Goal: Task Accomplishment & Management: Complete application form

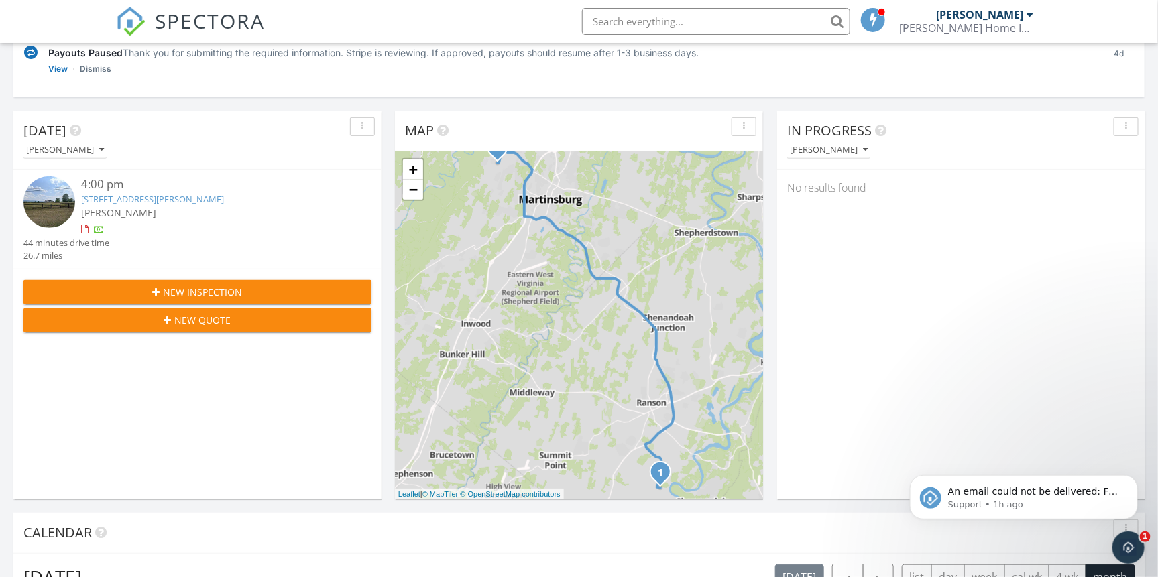
scroll to position [188, 0]
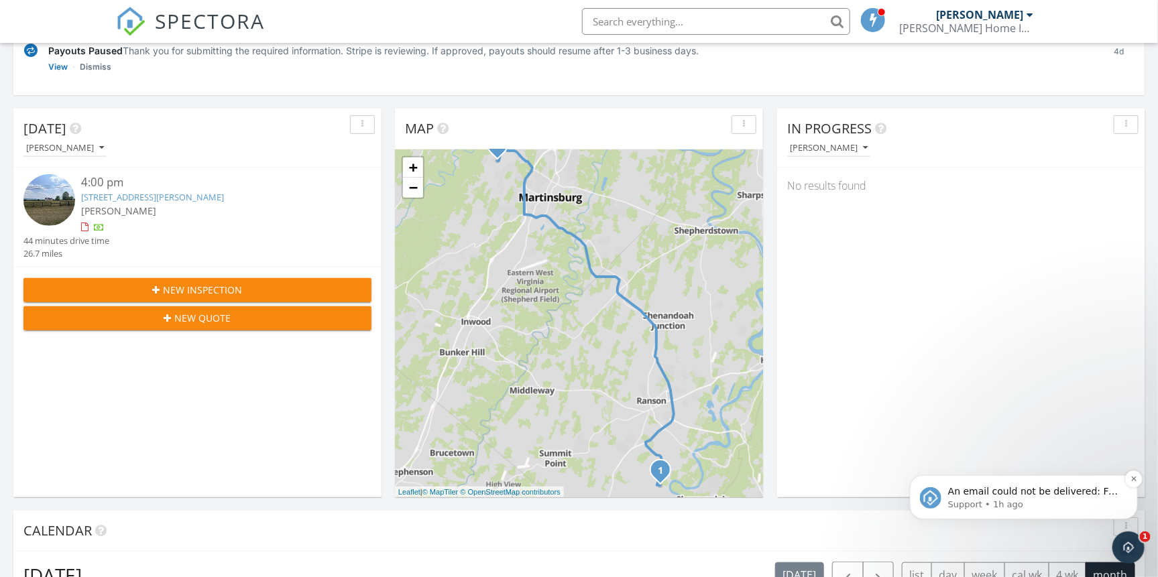
click at [981, 493] on span "An email could not be delivered: For more information, view Why emails don't ge…" at bounding box center [1032, 504] width 170 height 38
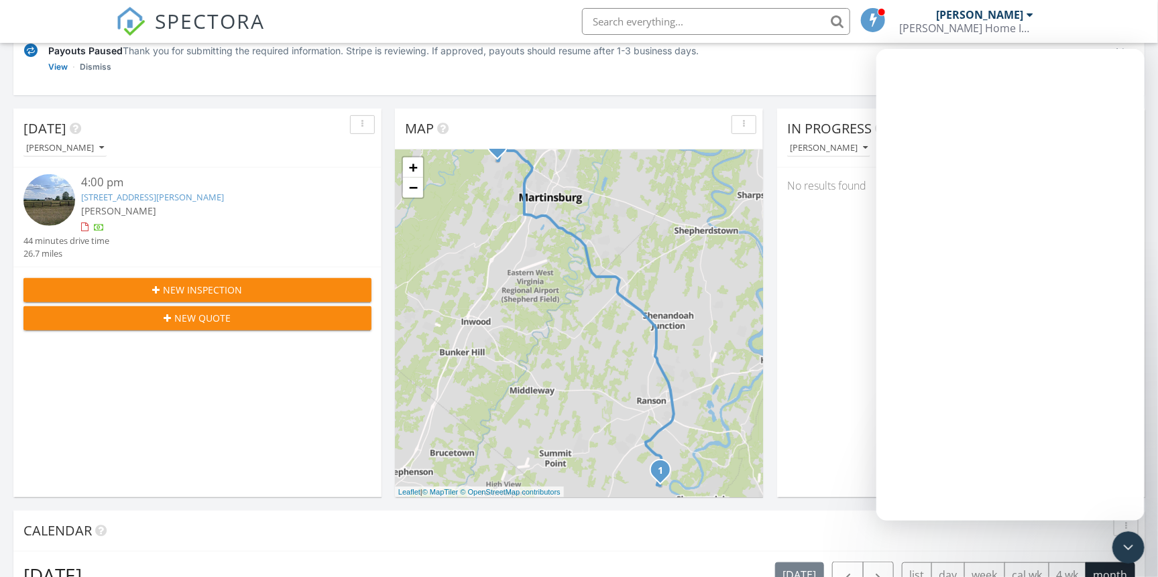
scroll to position [0, 0]
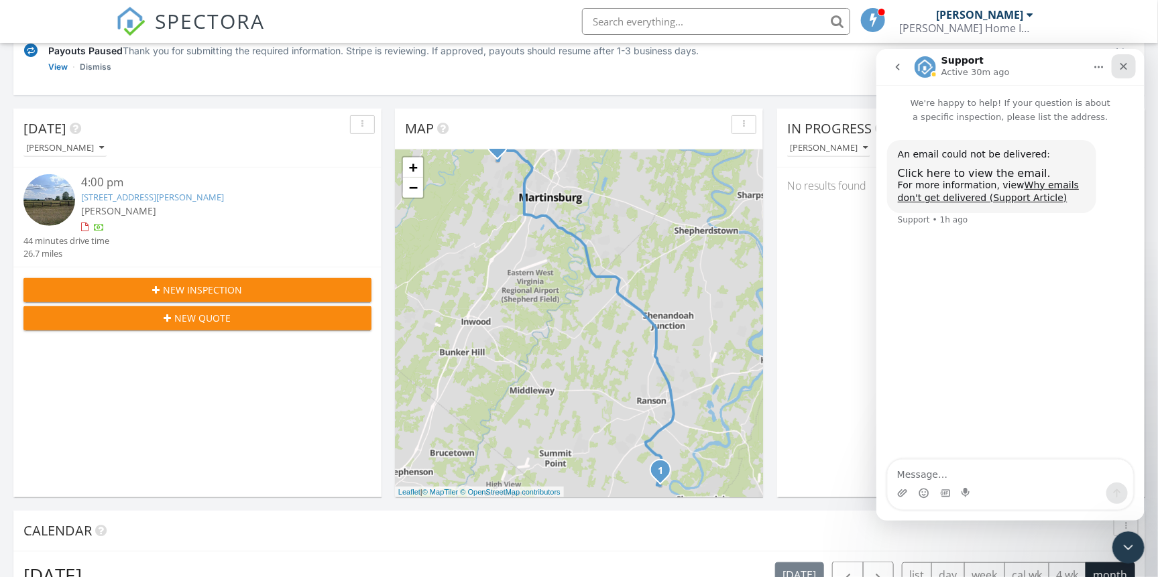
click at [1124, 67] on icon "Close" at bounding box center [1123, 65] width 7 height 7
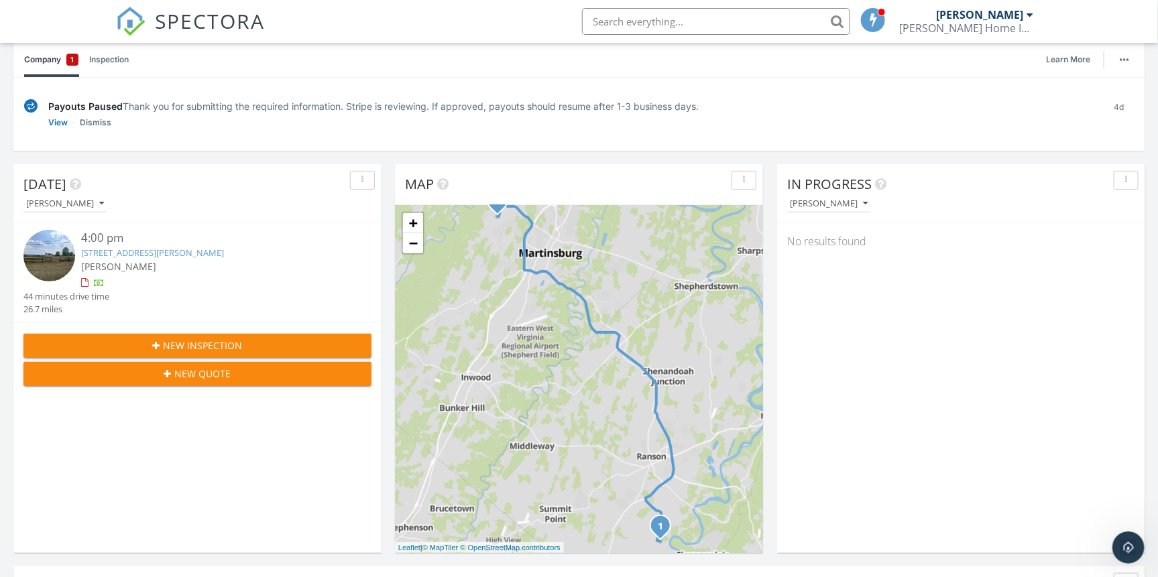
scroll to position [74, 0]
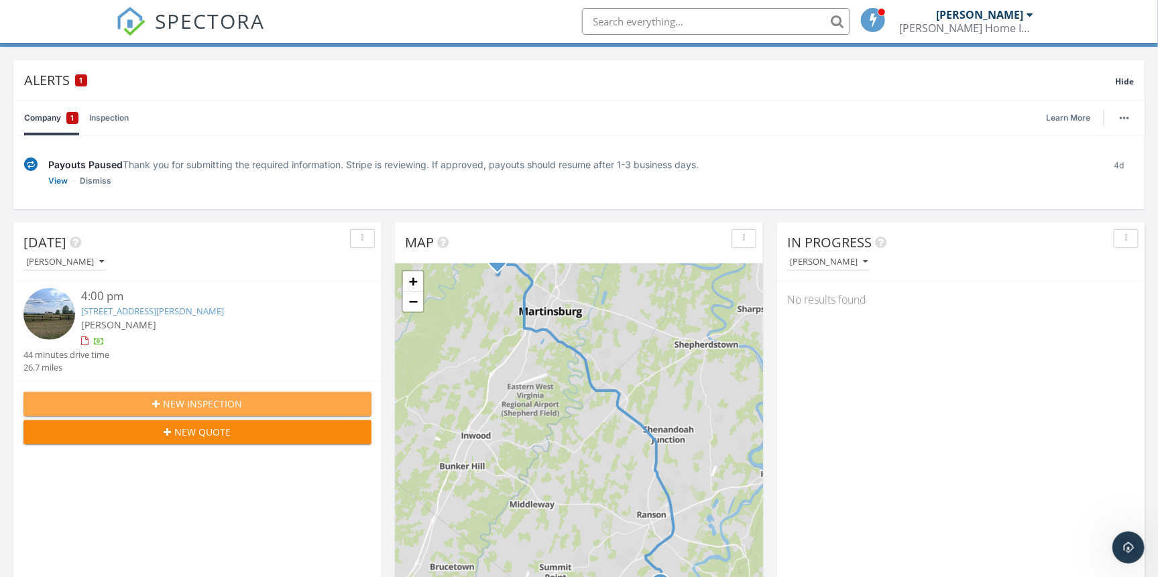
click at [175, 405] on span "New Inspection" at bounding box center [203, 404] width 79 height 14
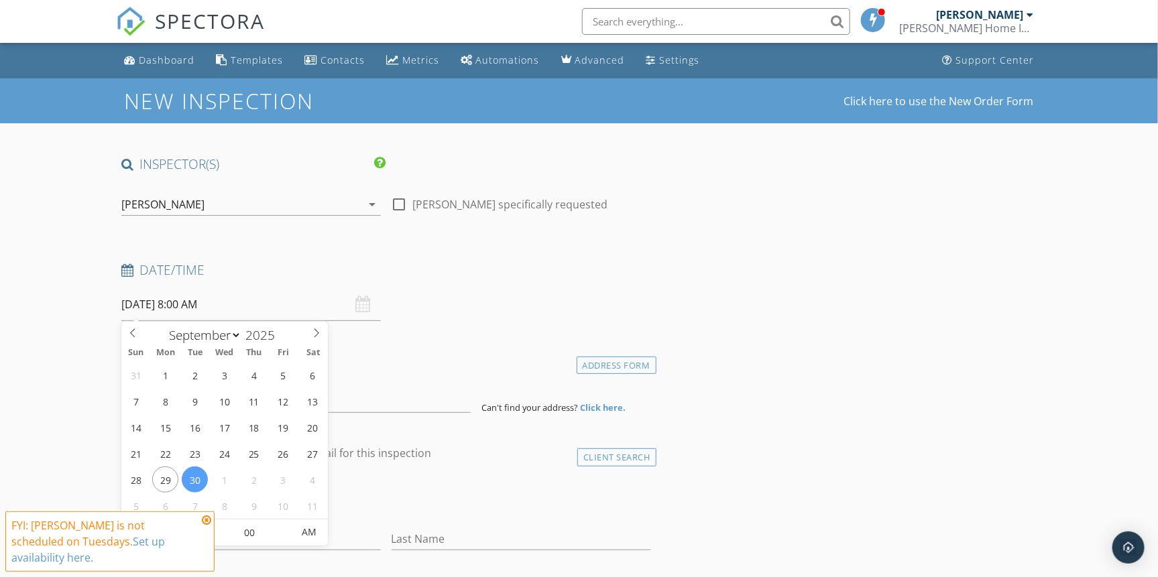
click at [154, 297] on input "[DATE] 8:00 AM" at bounding box center [250, 304] width 259 height 33
select select "9"
type input "[DATE] 8:00 AM"
type input "04"
type input "[DATE] 4:00 AM"
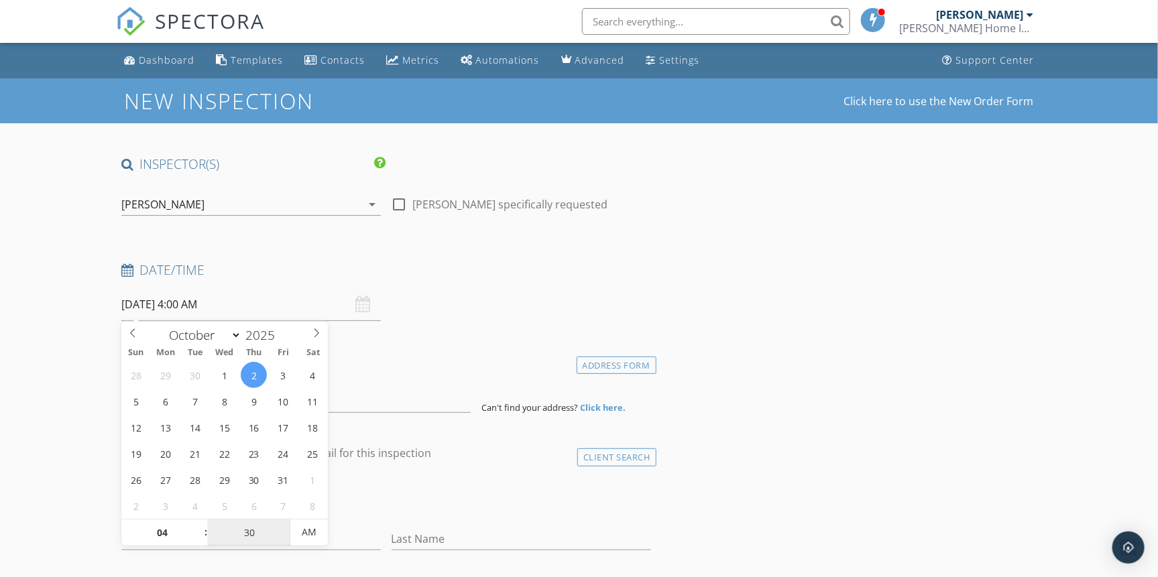
type input "30"
type input "[DATE] 4:30 PM"
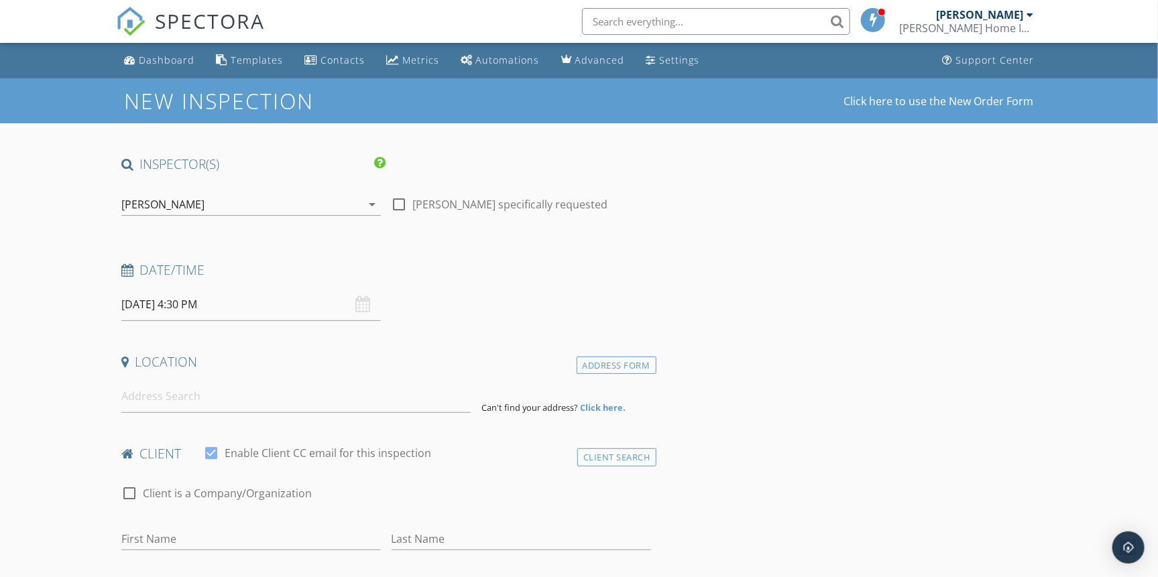
click at [624, 282] on div "Date/Time" at bounding box center [386, 274] width 540 height 27
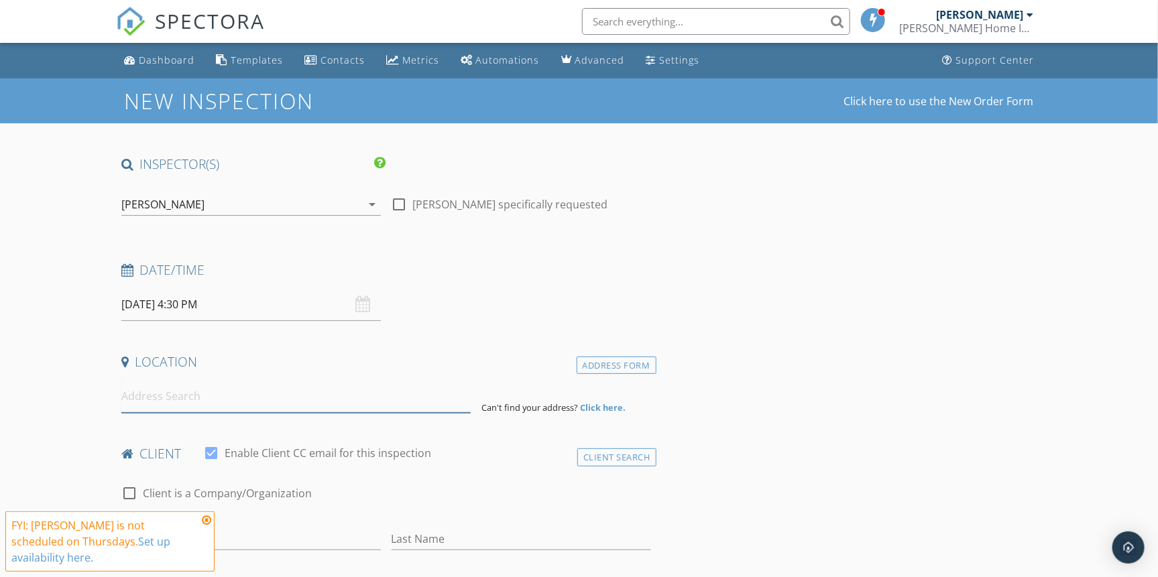
click at [206, 393] on input at bounding box center [295, 396] width 349 height 33
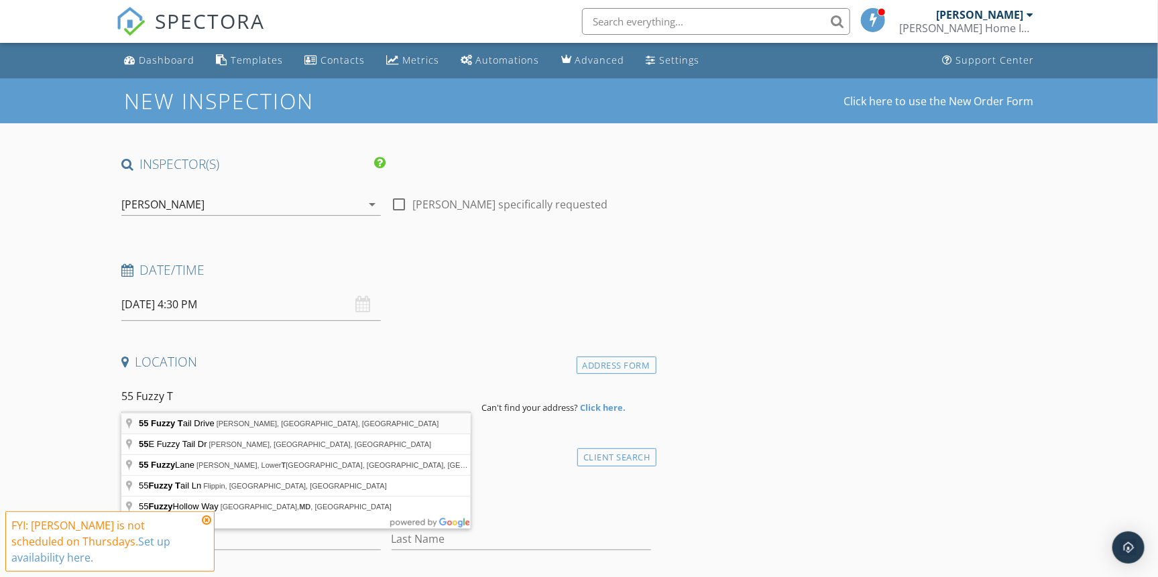
type input "[STREET_ADDRESS][PERSON_NAME]"
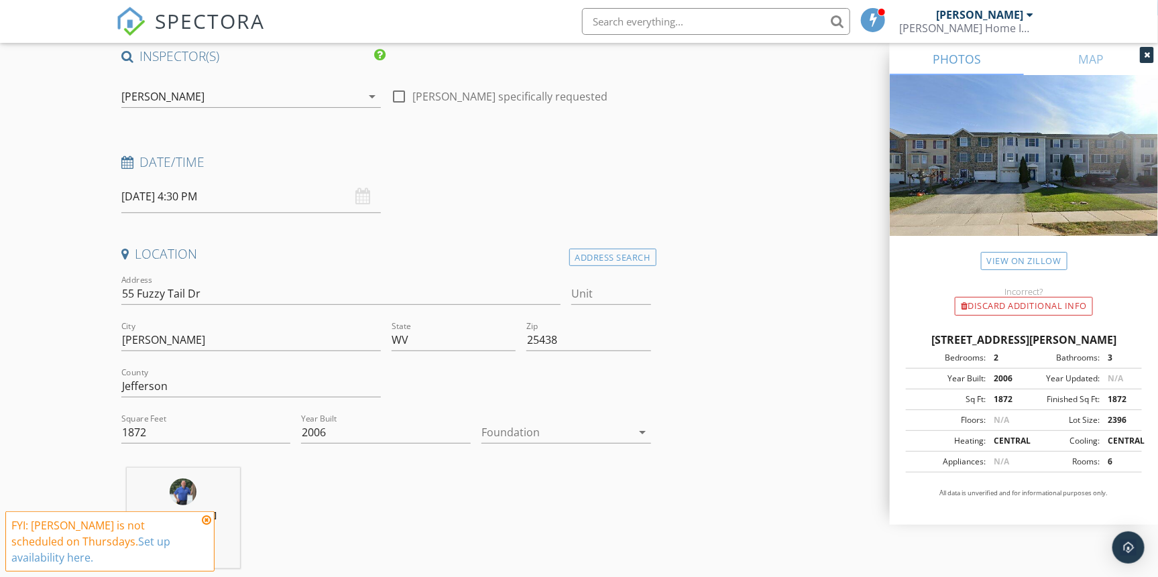
scroll to position [109, 0]
click at [136, 430] on input "1872" at bounding box center [206, 432] width 170 height 22
type input "1572"
click at [357, 508] on div "[PERSON_NAME] 19.1 miles (31 minutes)" at bounding box center [386, 522] width 540 height 111
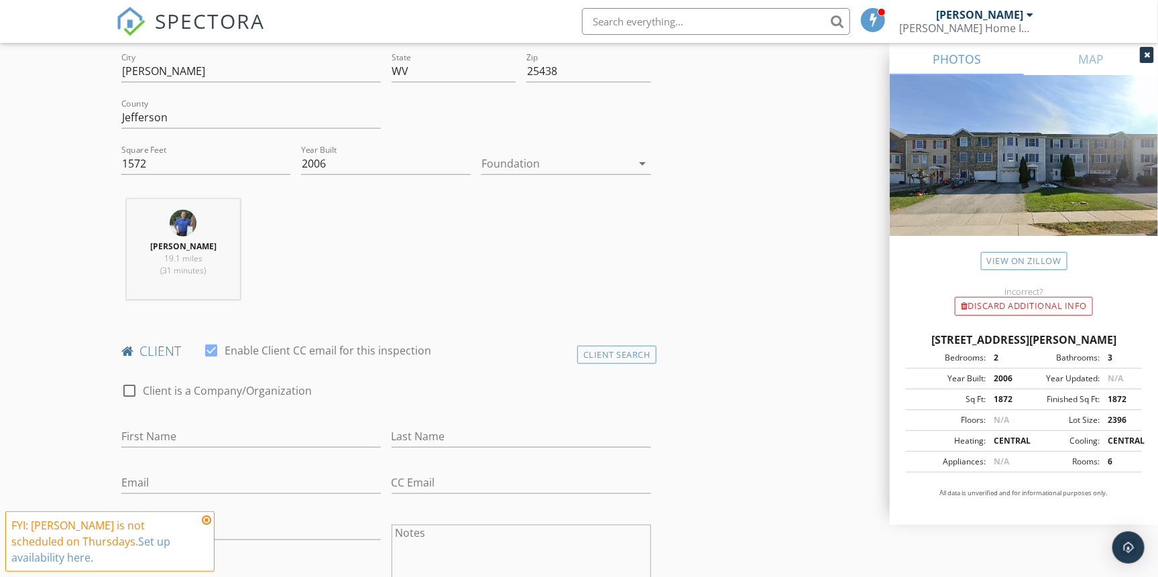
scroll to position [377, 0]
click at [301, 435] on input "First Name" at bounding box center [250, 436] width 259 height 22
type input "Krunthi"
type input "[PERSON_NAME]"
type input "[EMAIL_ADDRESS][DOMAIN_NAME]"
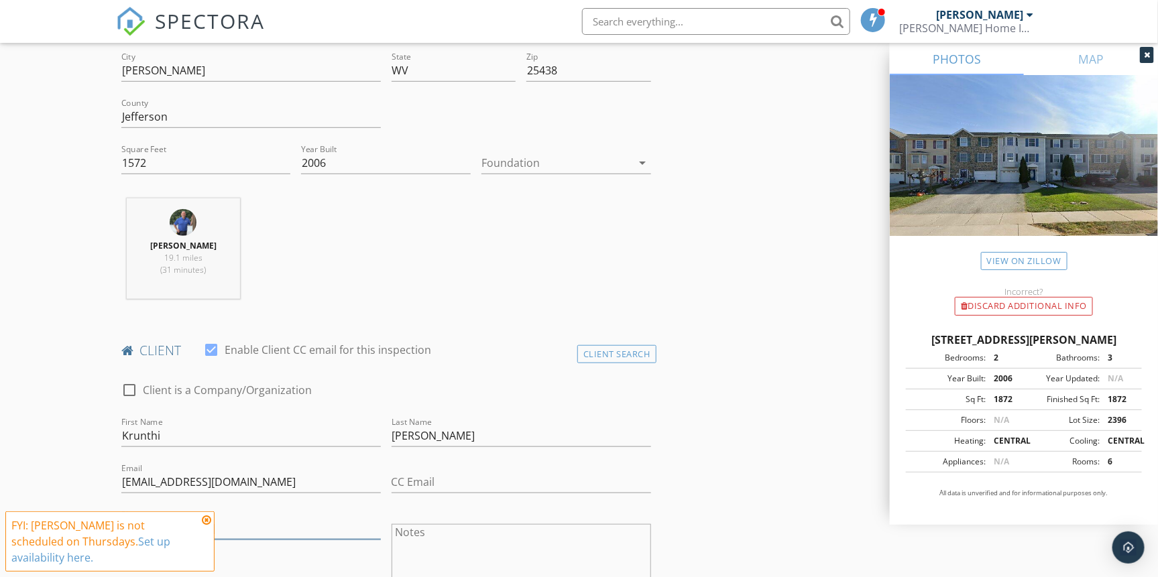
type input "[PHONE_NUMBER]"
click at [209, 526] on icon at bounding box center [206, 520] width 9 height 11
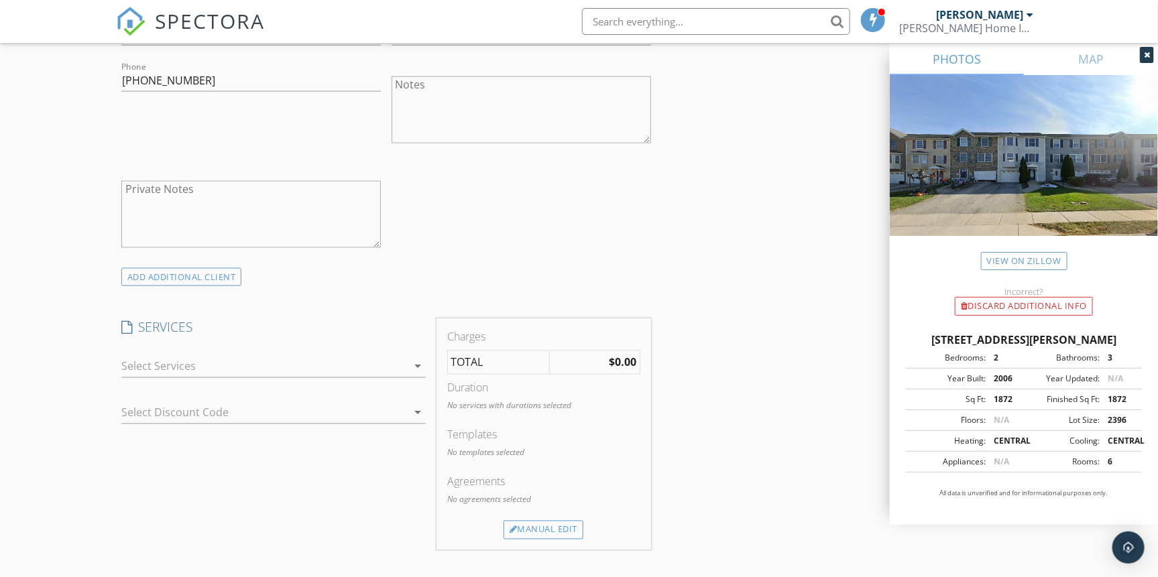
scroll to position [826, 0]
click at [172, 355] on div at bounding box center [264, 365] width 286 height 21
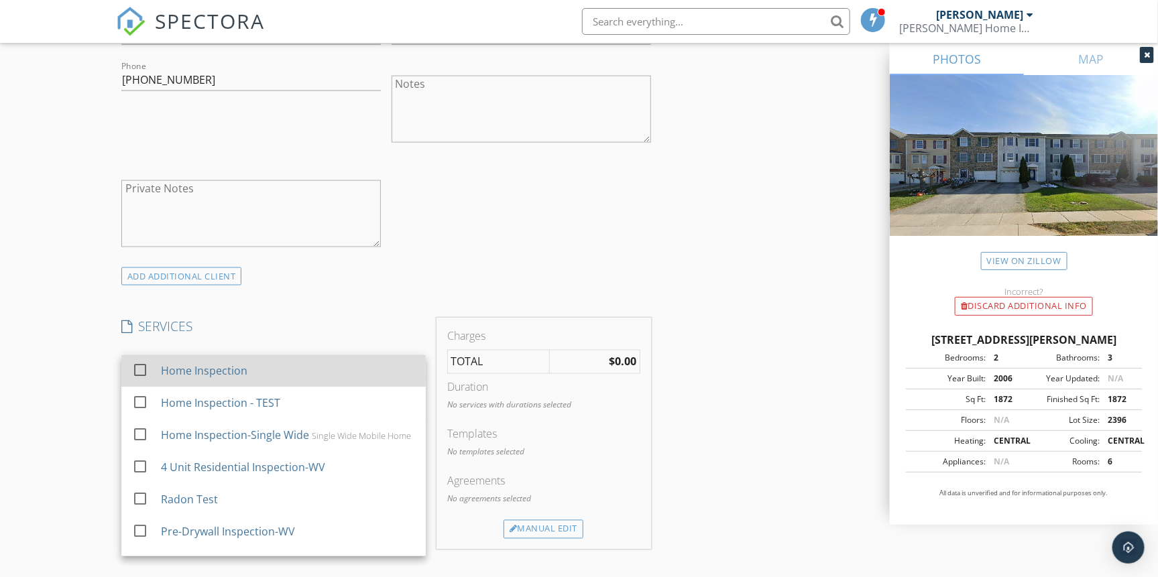
click at [156, 361] on div "check_box_outline_blank Home Inspection" at bounding box center [273, 372] width 283 height 30
checkbox input "true"
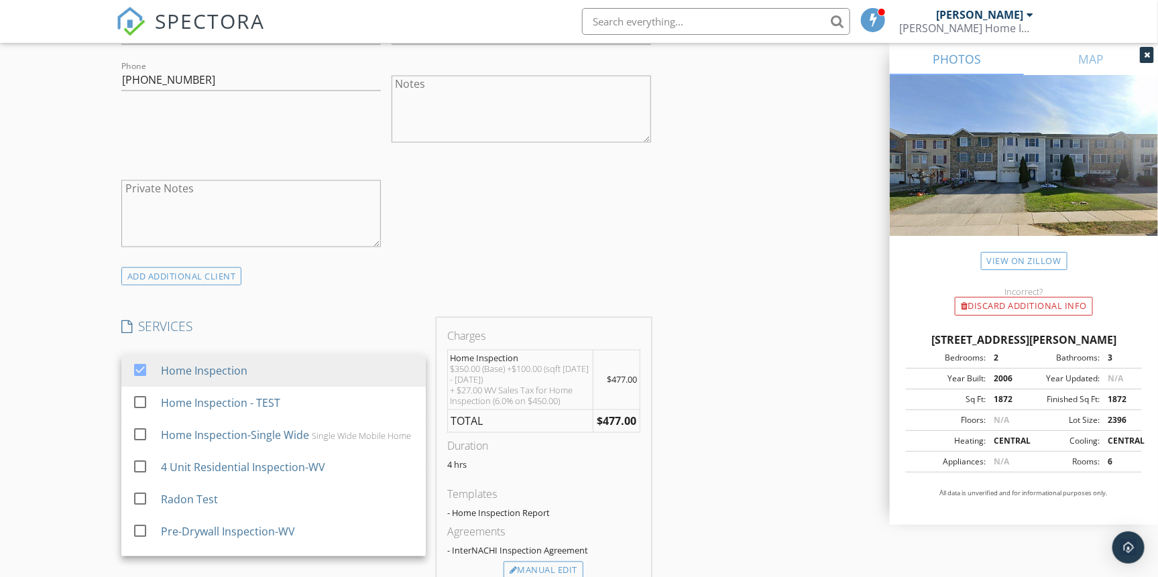
click at [70, 398] on div "New Inspection Click here to use the New Order Form INSPECTOR(S) check_box [PER…" at bounding box center [579, 479] width 1158 height 2454
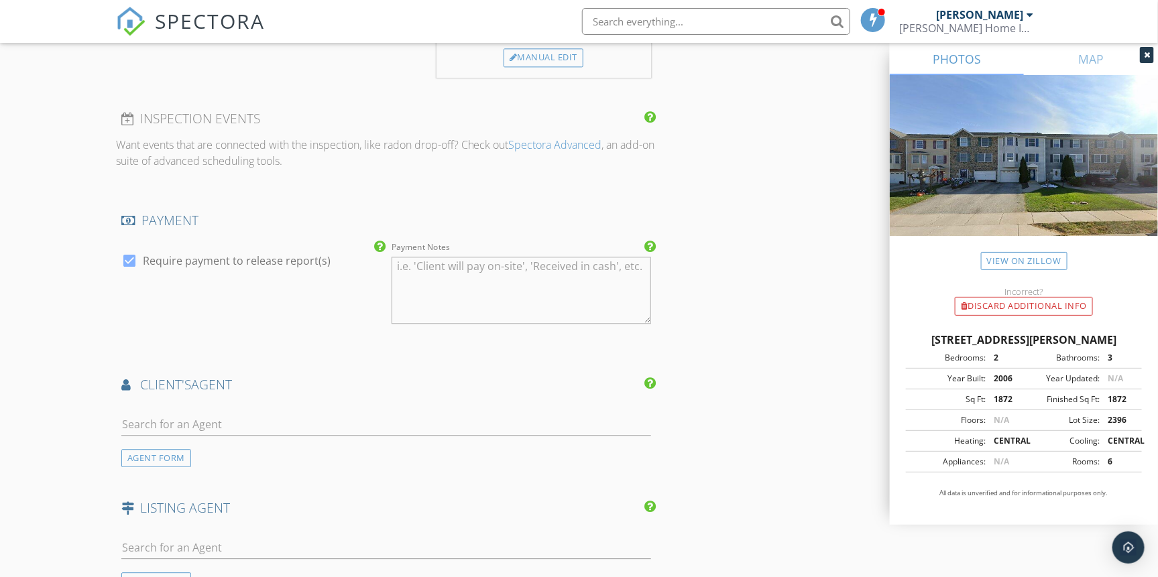
scroll to position [1341, 0]
click at [203, 420] on input "text" at bounding box center [386, 423] width 530 height 22
type input "collee"
click at [218, 447] on div "[PERSON_NAME]" at bounding box center [201, 453] width 83 height 16
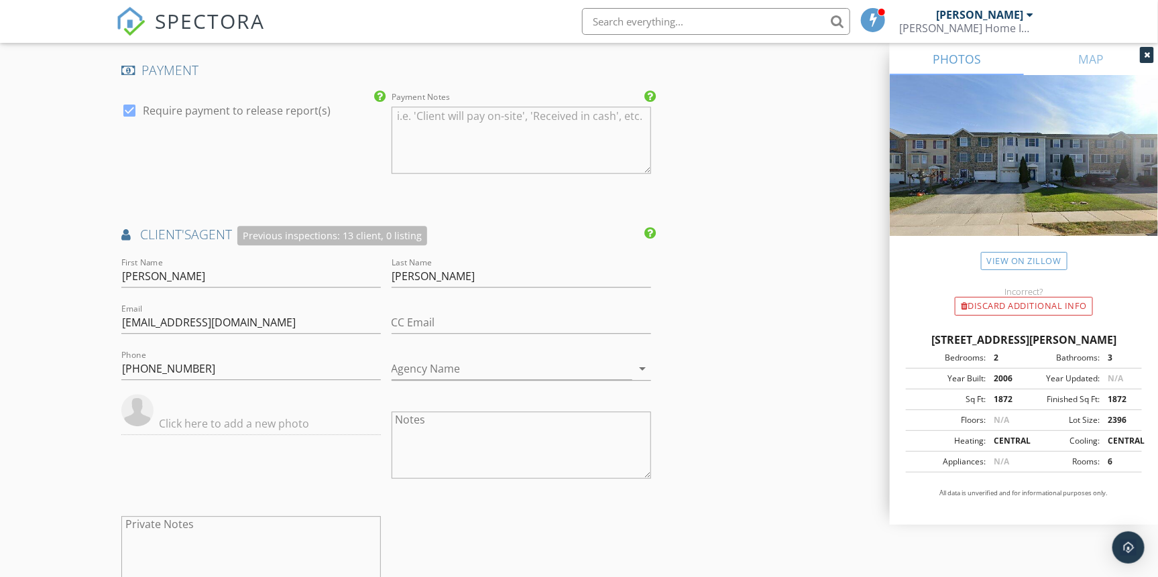
scroll to position [1523, 0]
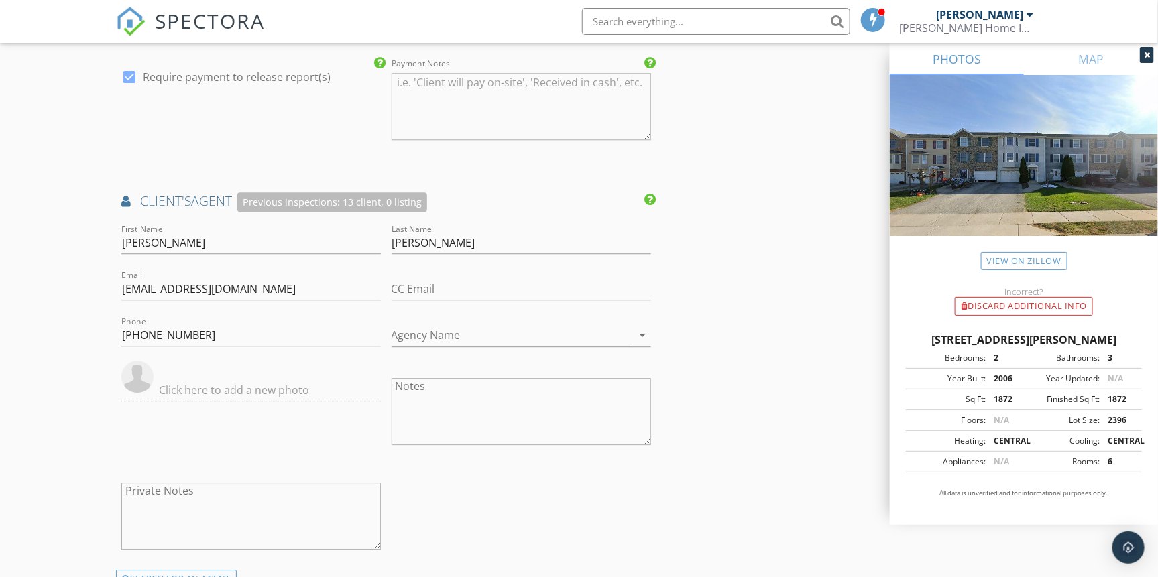
click at [145, 375] on img at bounding box center [137, 377] width 32 height 32
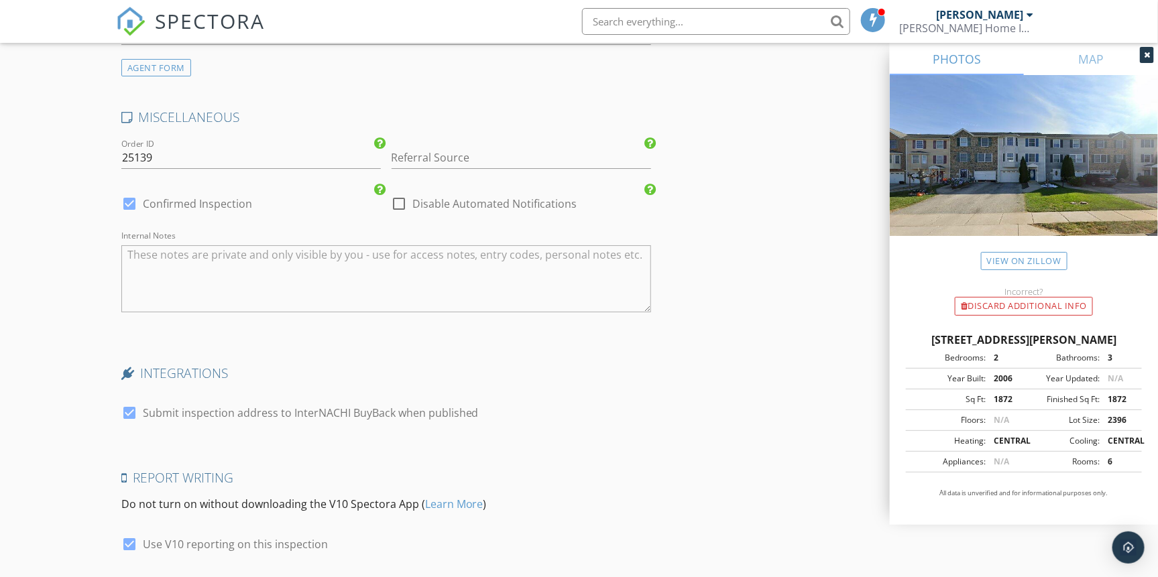
scroll to position [2253, 0]
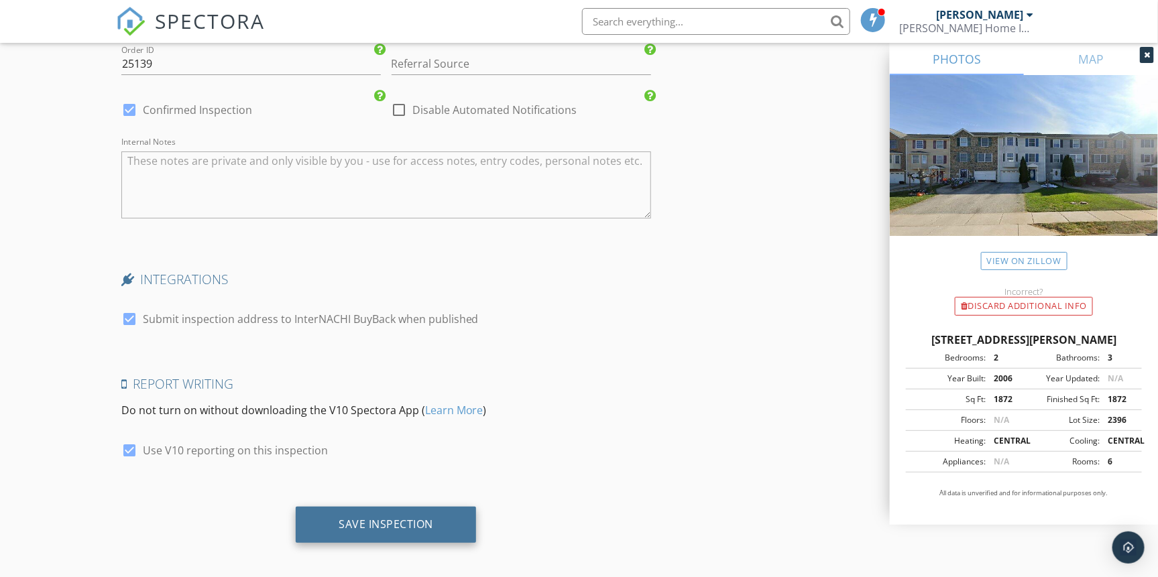
click at [401, 518] on div "Save Inspection" at bounding box center [386, 524] width 95 height 13
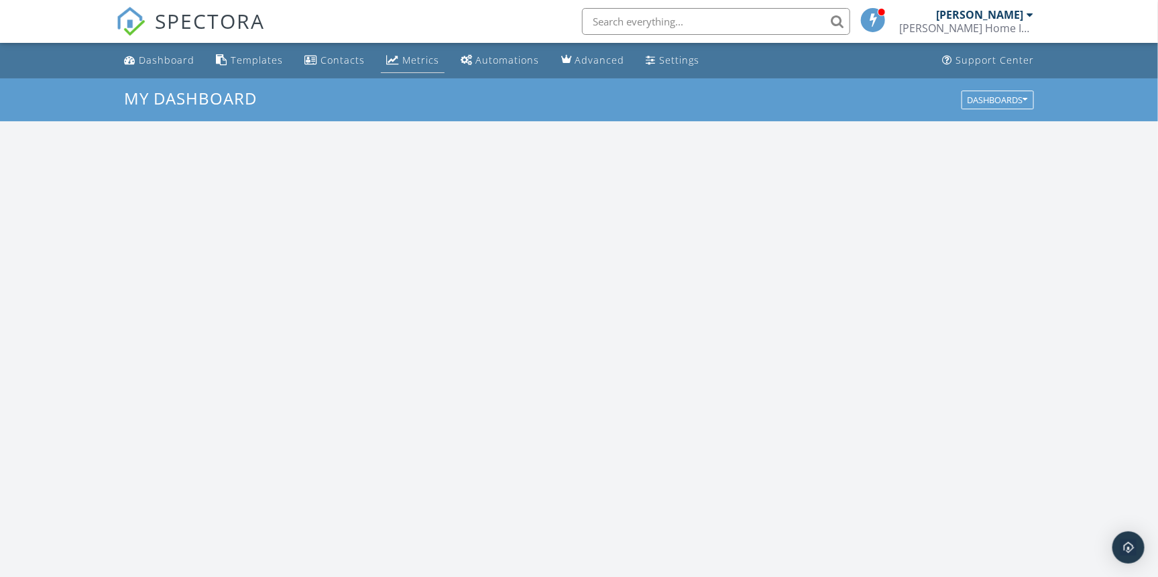
scroll to position [1220, 1159]
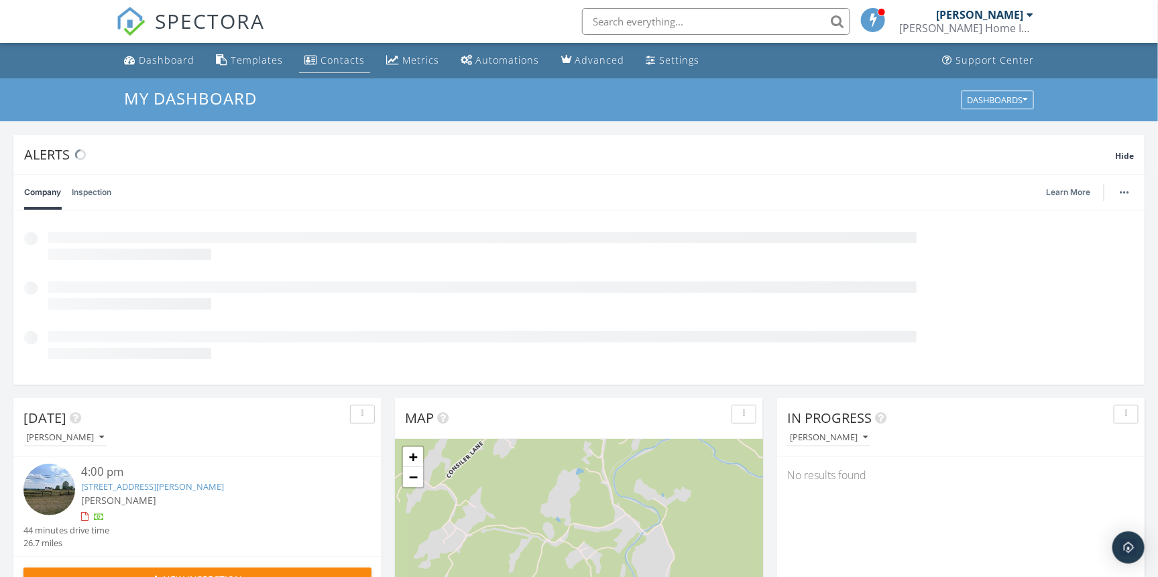
click at [319, 68] on link "Contacts" at bounding box center [334, 60] width 71 height 25
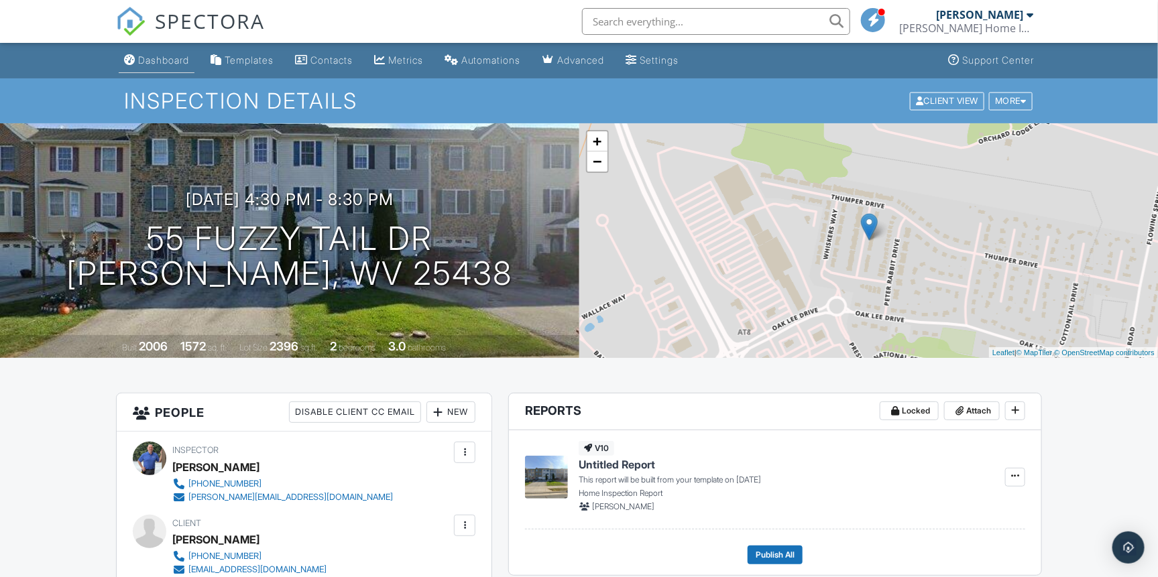
click at [178, 59] on div "Dashboard" at bounding box center [163, 59] width 51 height 11
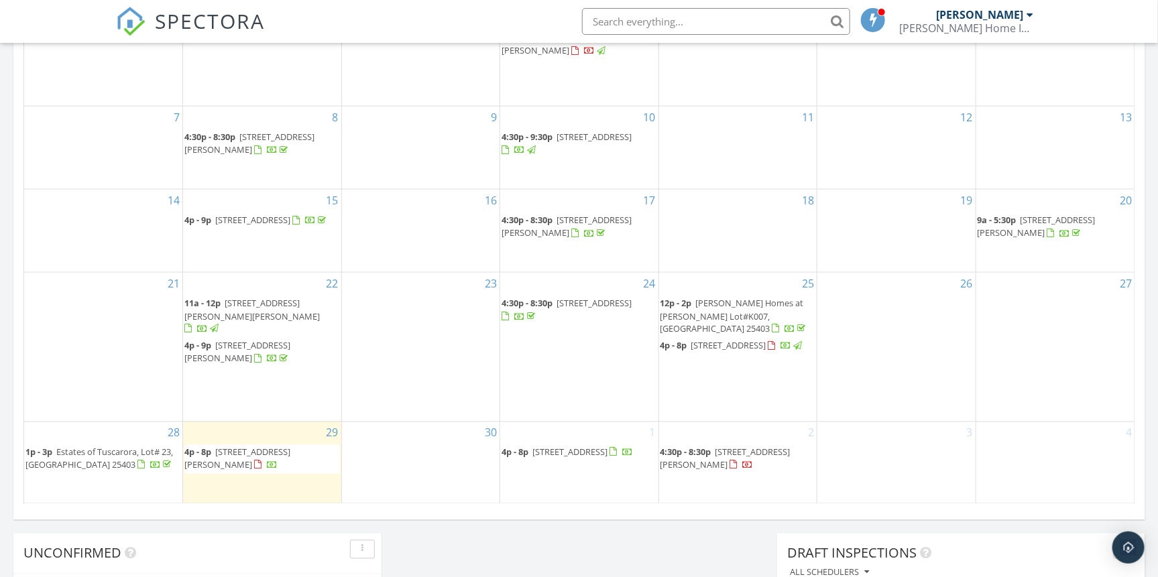
scroll to position [837, 0]
